Goal: Information Seeking & Learning: Check status

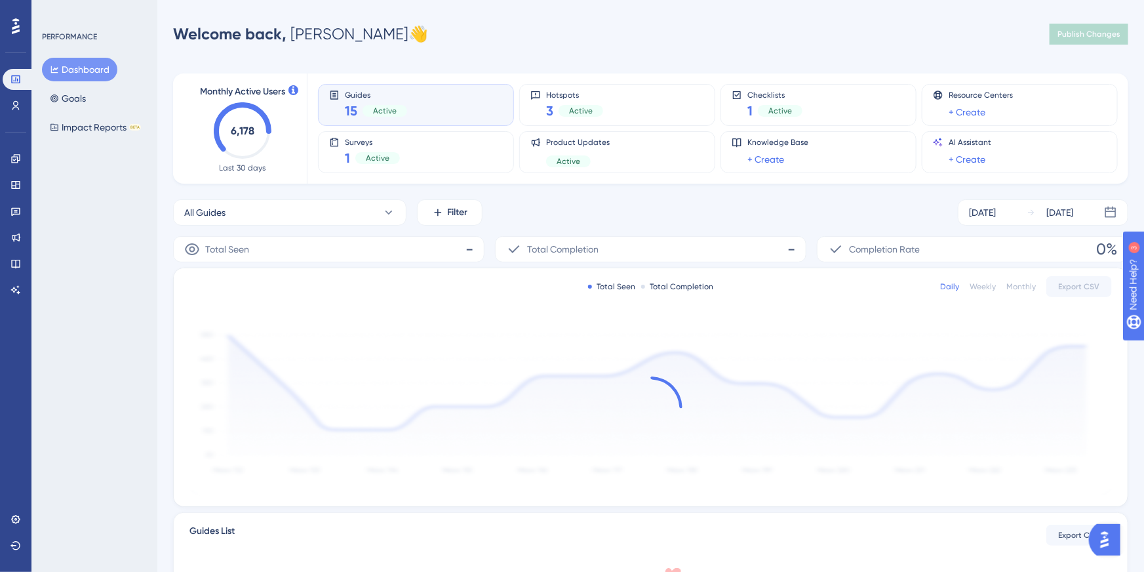
click at [249, 131] on text "6,178" at bounding box center [243, 131] width 24 height 12
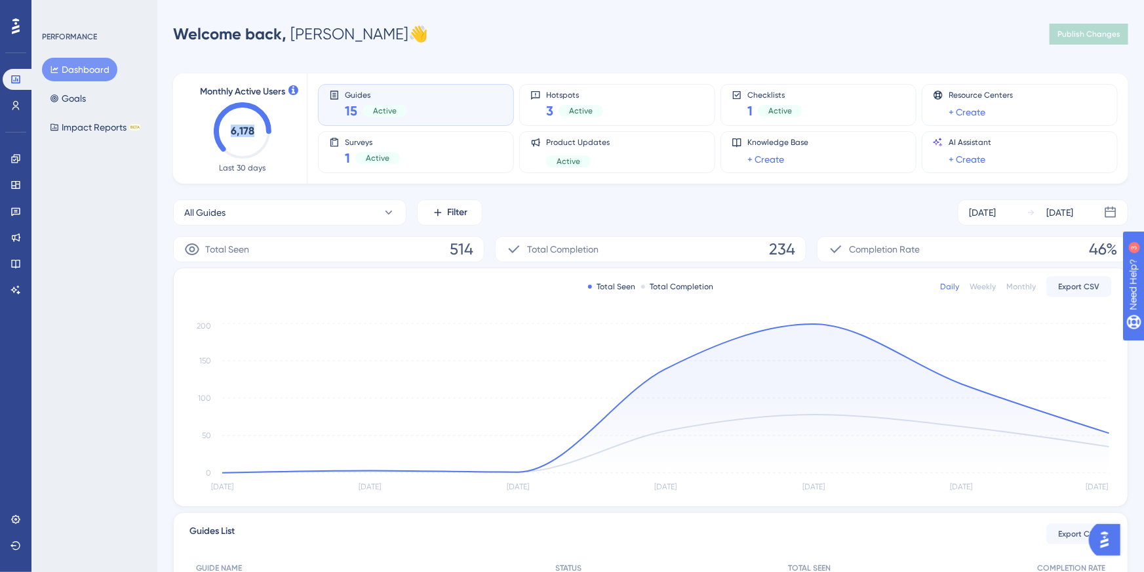
click at [237, 135] on text "6,178" at bounding box center [243, 131] width 24 height 12
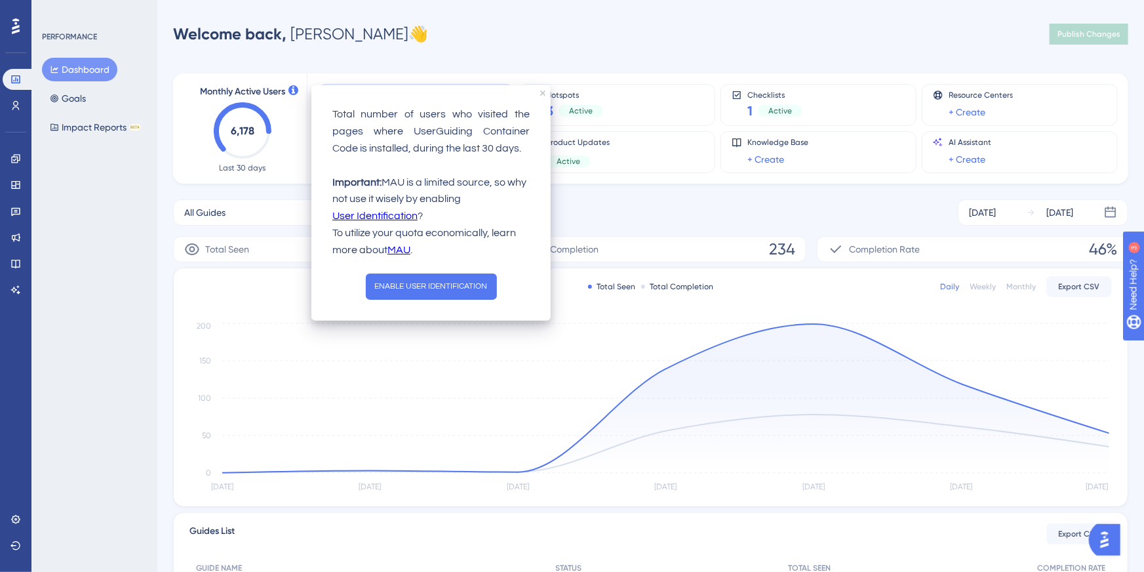
click at [293, 90] on icon at bounding box center [294, 90] width 10 height 10
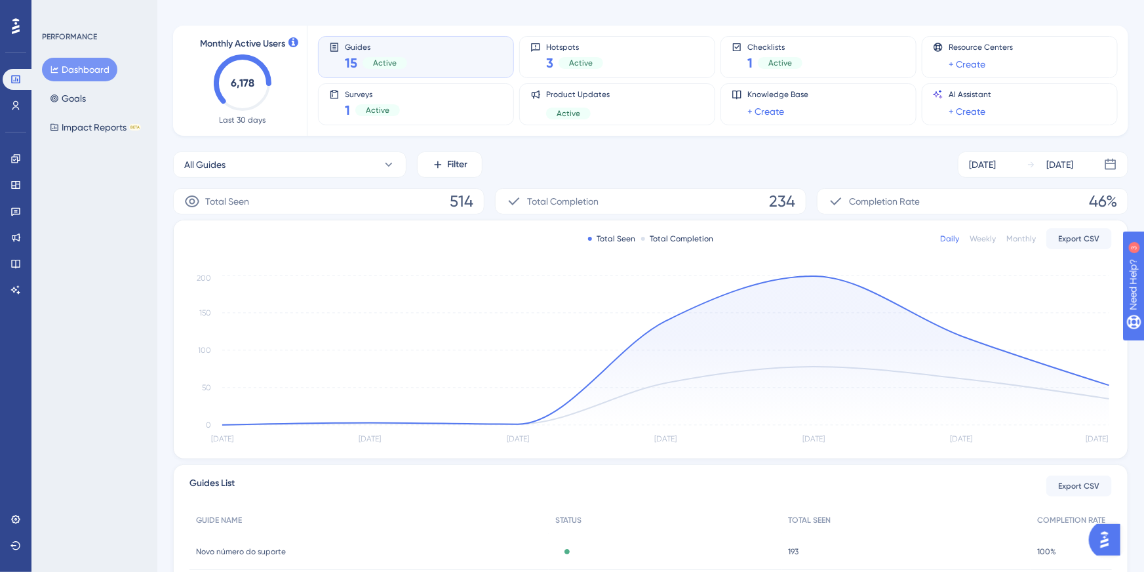
scroll to position [143, 0]
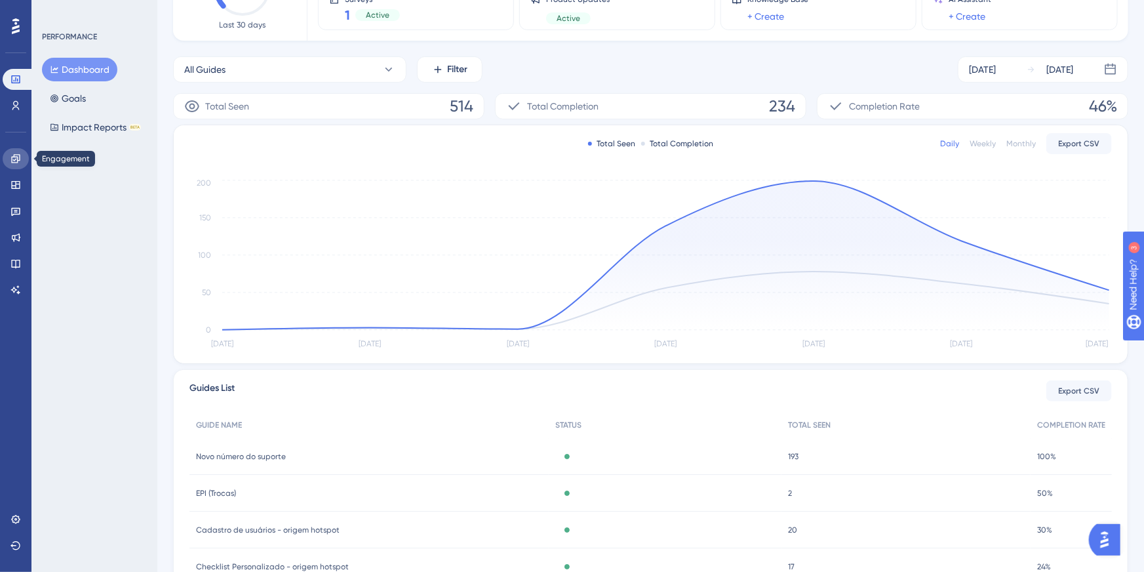
click at [18, 159] on icon at bounding box center [15, 158] width 9 height 9
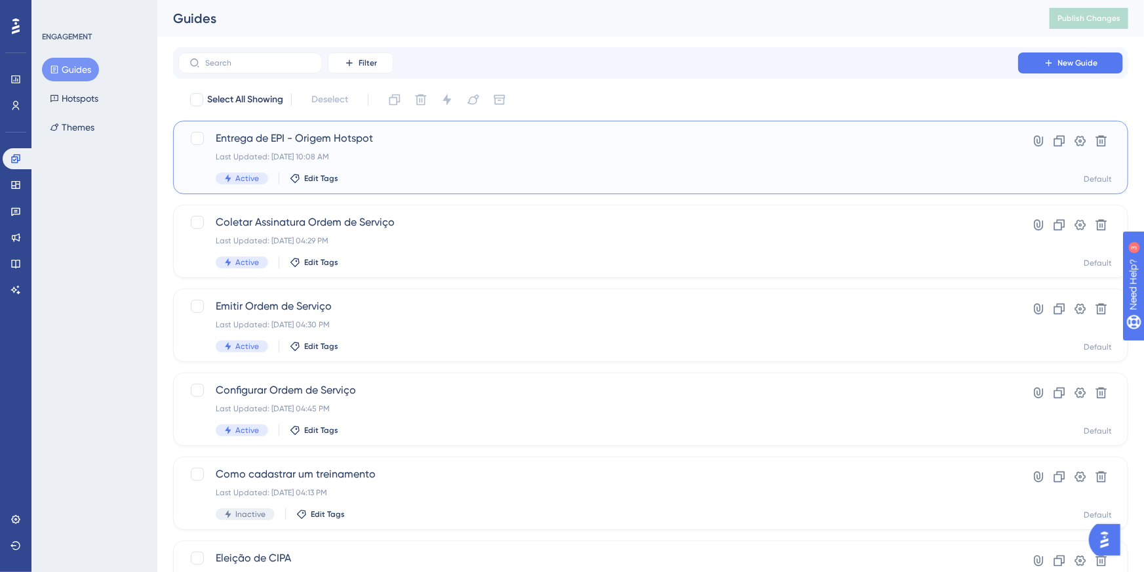
click at [364, 155] on div "Last Updated: [DATE] 10:08 AM" at bounding box center [598, 156] width 765 height 10
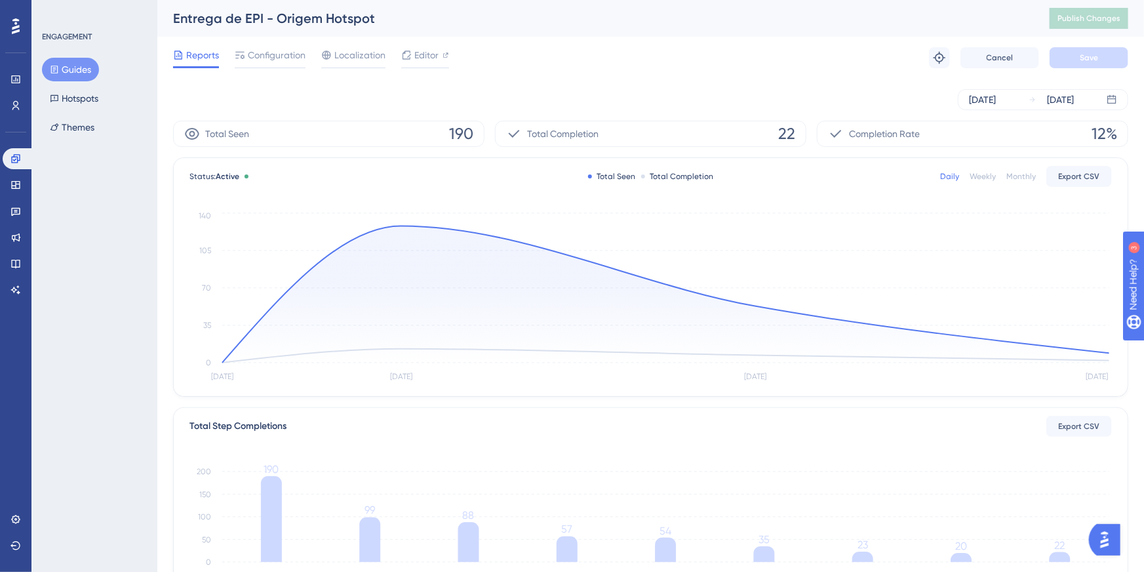
click at [69, 71] on button "Guides" at bounding box center [70, 70] width 57 height 24
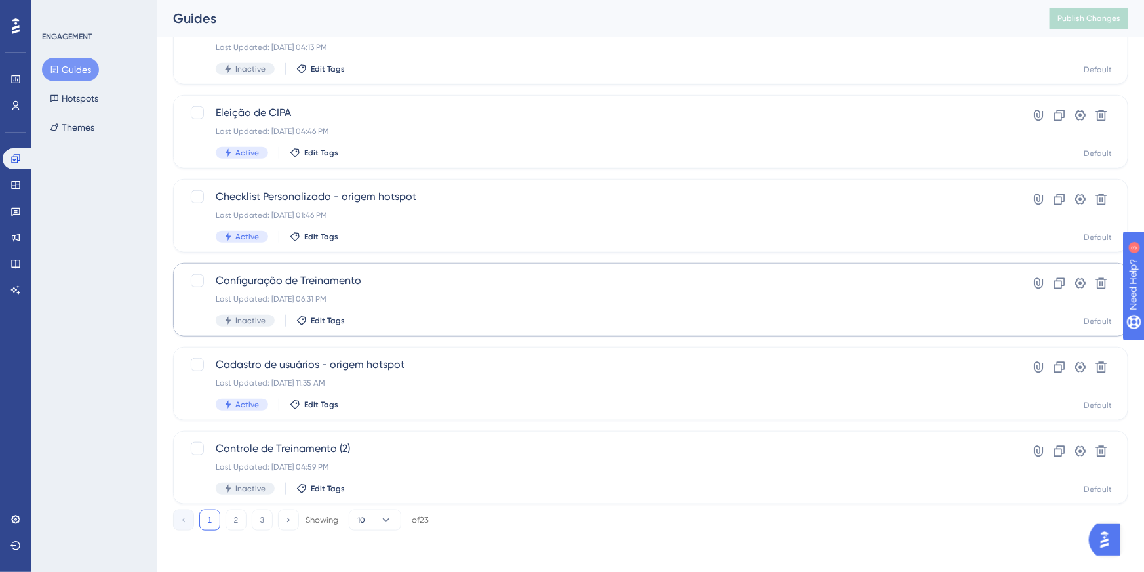
scroll to position [446, 0]
click at [344, 353] on div "Cadastro de usuários - origem hotspot Last Updated: [DATE] 11:35 AM Active Edit…" at bounding box center [651, 382] width 956 height 73
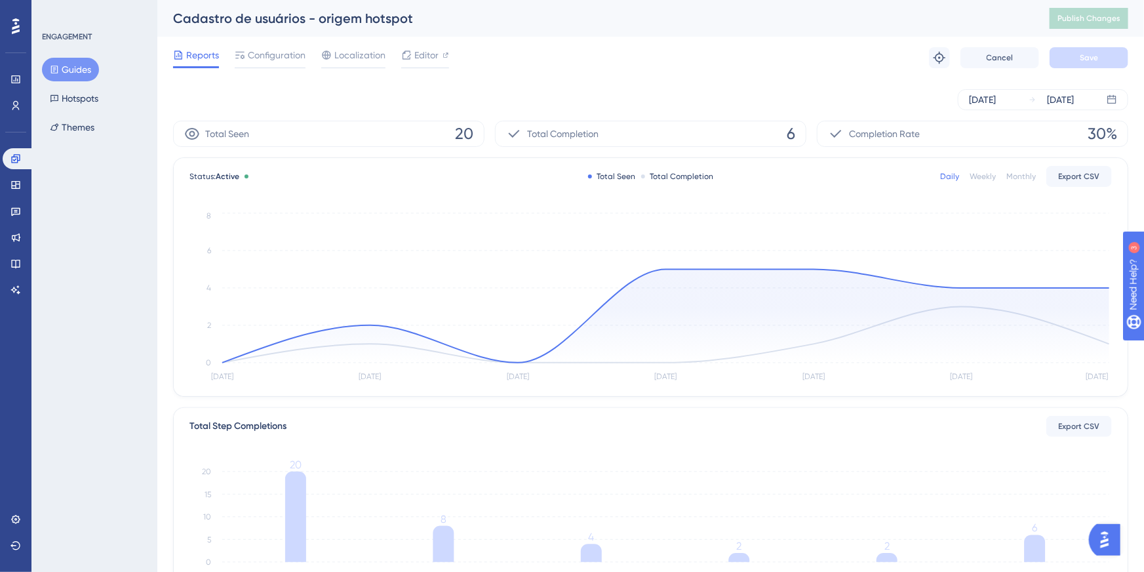
click at [728, 134] on div "Total Completion 6" at bounding box center [651, 134] width 312 height 26
click at [69, 61] on button "Guides" at bounding box center [70, 70] width 57 height 24
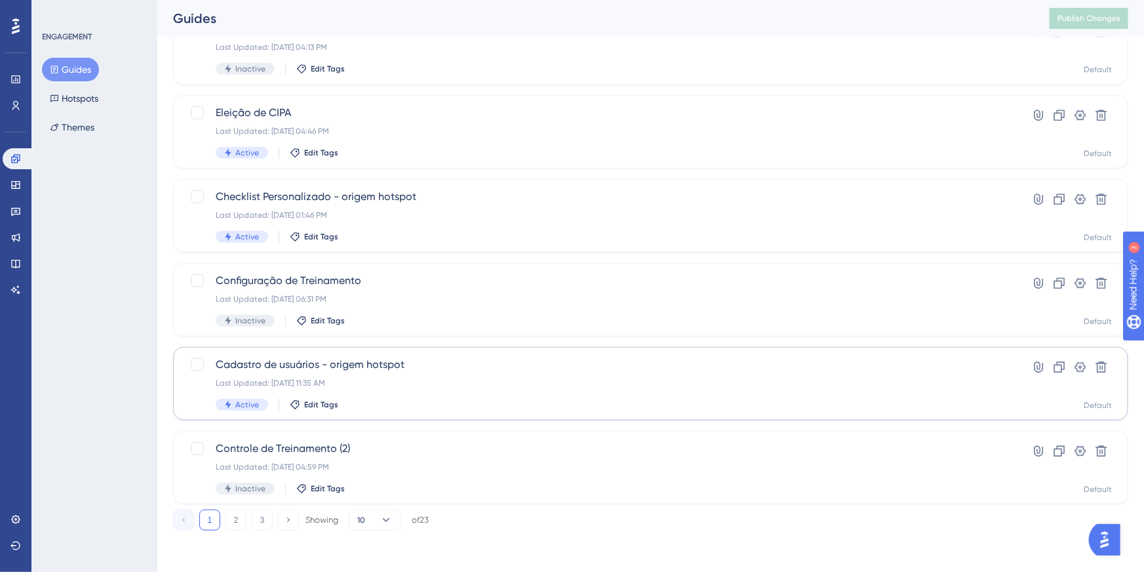
scroll to position [446, 0]
click at [237, 519] on button "2" at bounding box center [236, 519] width 21 height 21
click at [207, 520] on button "1" at bounding box center [209, 519] width 21 height 21
